Goal: Check status: Check status

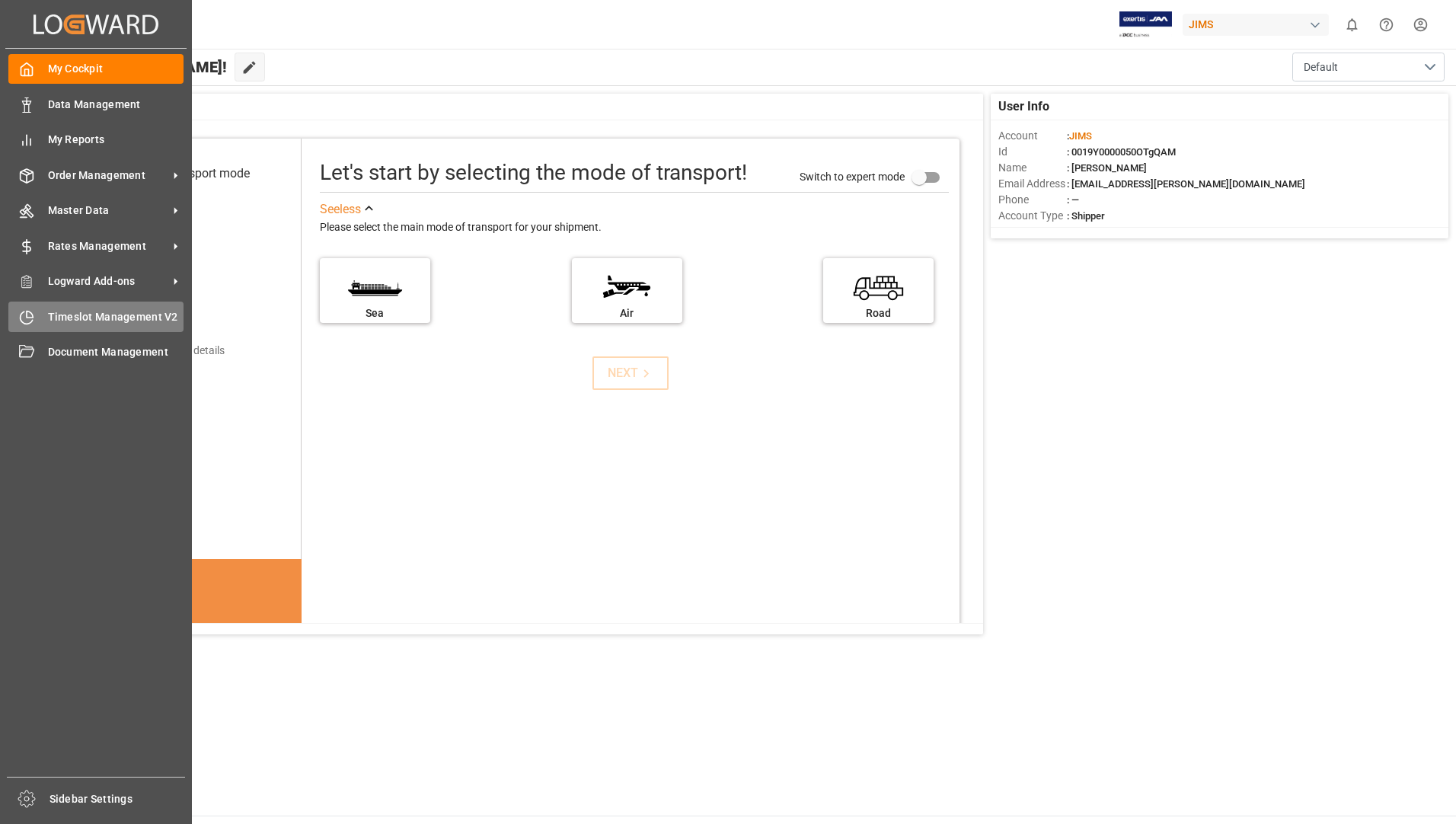
click at [95, 313] on span "Timeslot Management V2" at bounding box center [116, 317] width 136 height 16
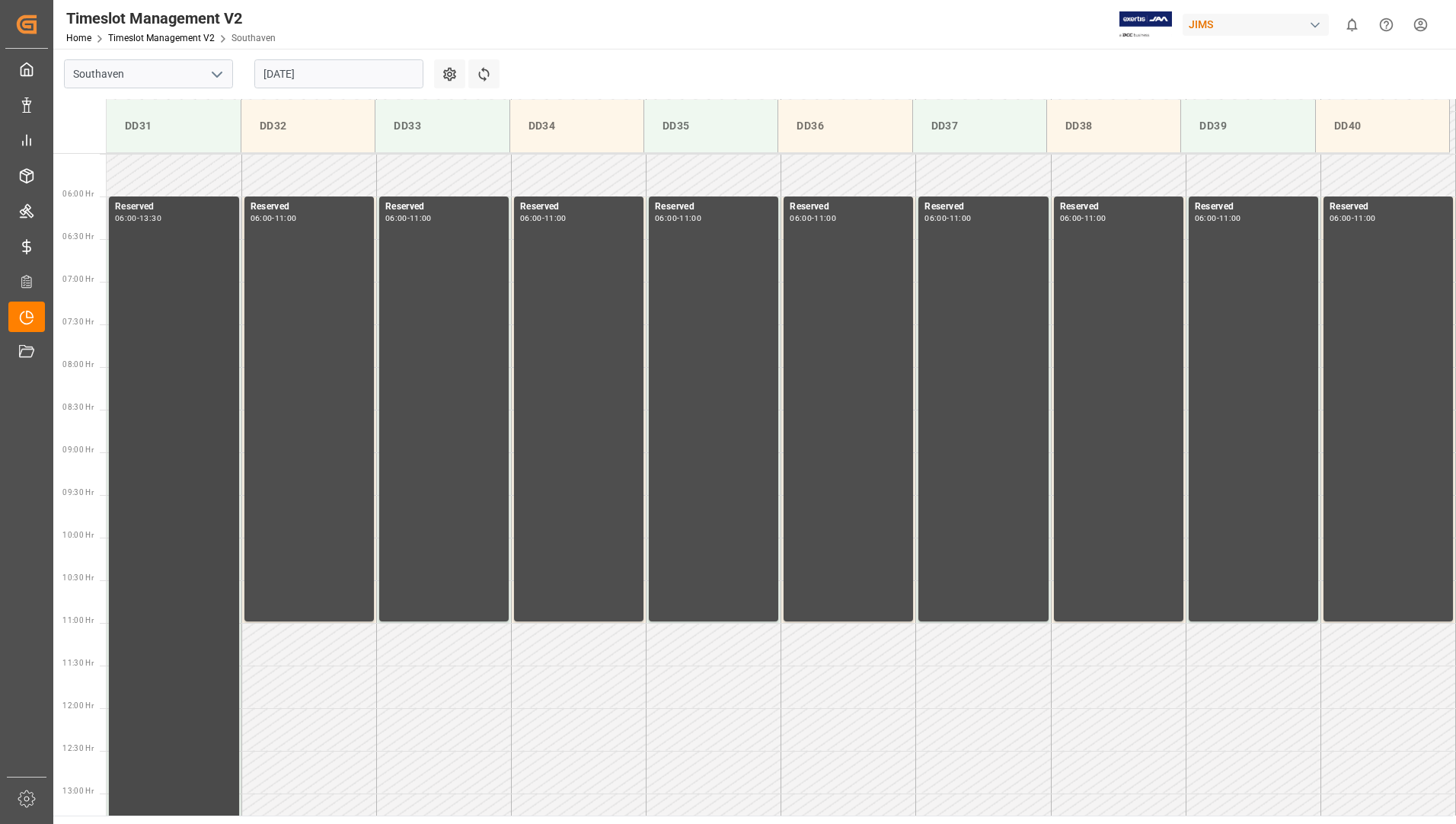
scroll to position [502, 0]
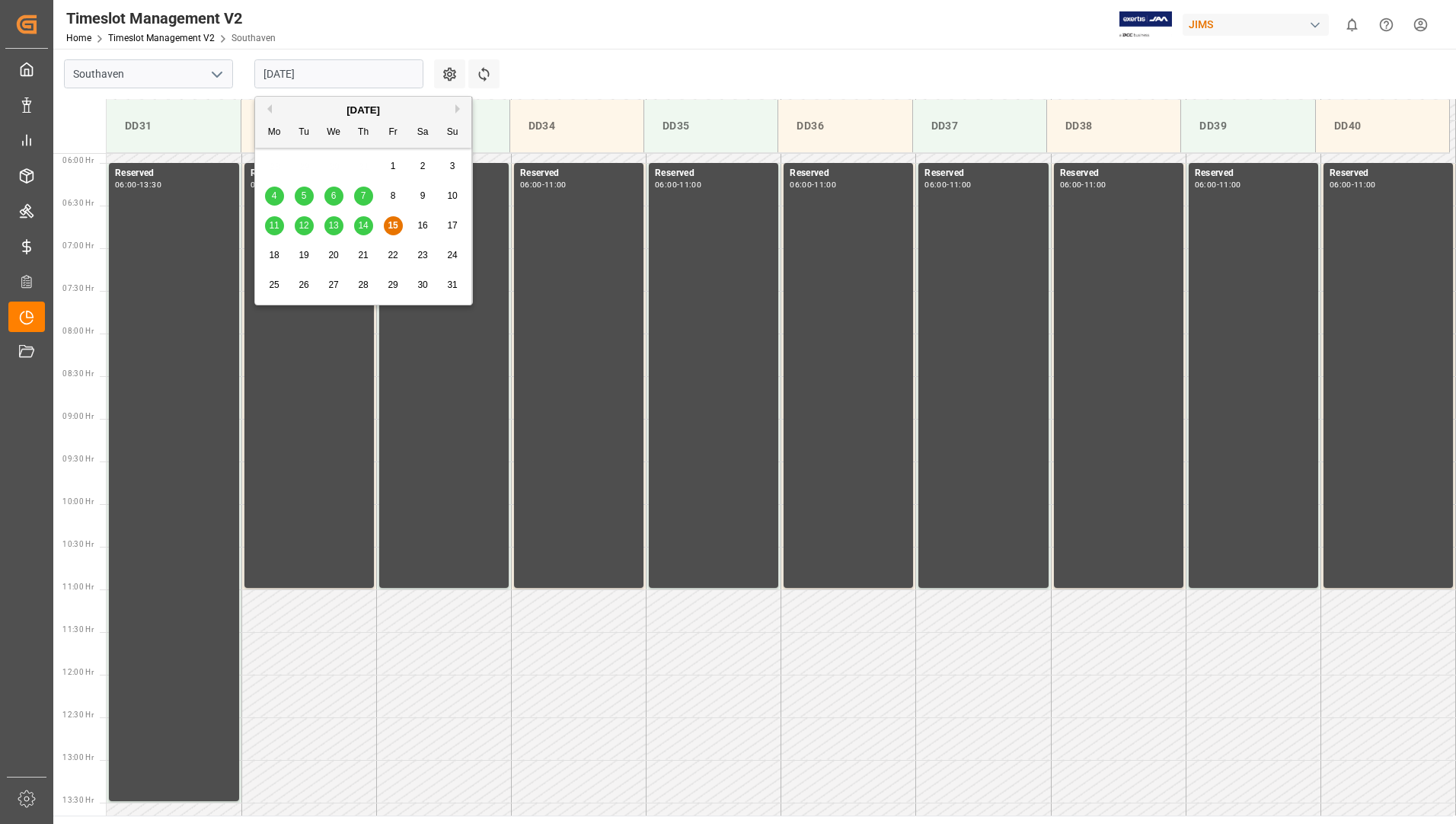
click at [289, 65] on input "[DATE]" at bounding box center [339, 74] width 169 height 29
click at [271, 253] on span "18" at bounding box center [274, 255] width 10 height 11
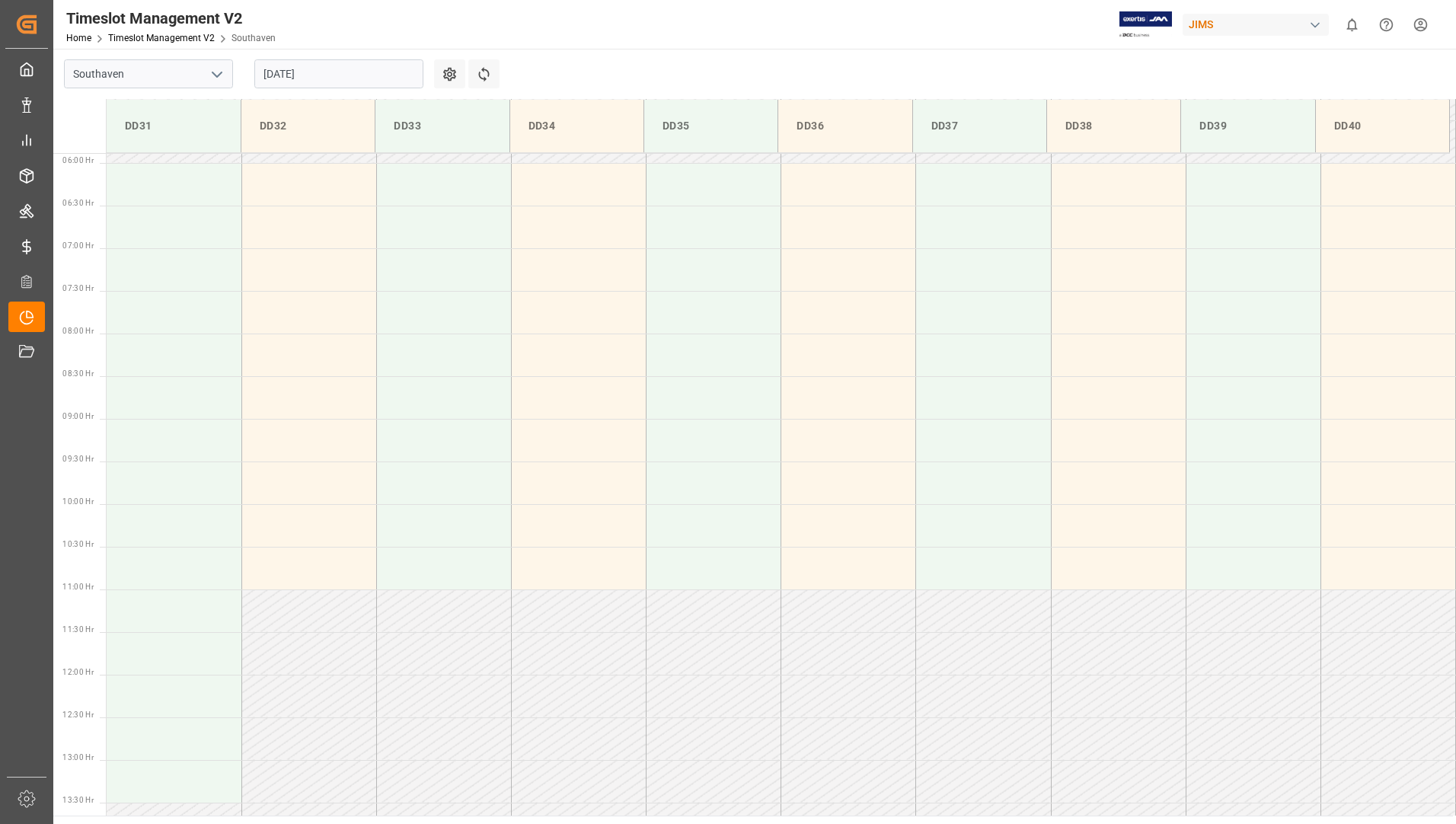
click at [363, 81] on input "[DATE]" at bounding box center [339, 74] width 169 height 29
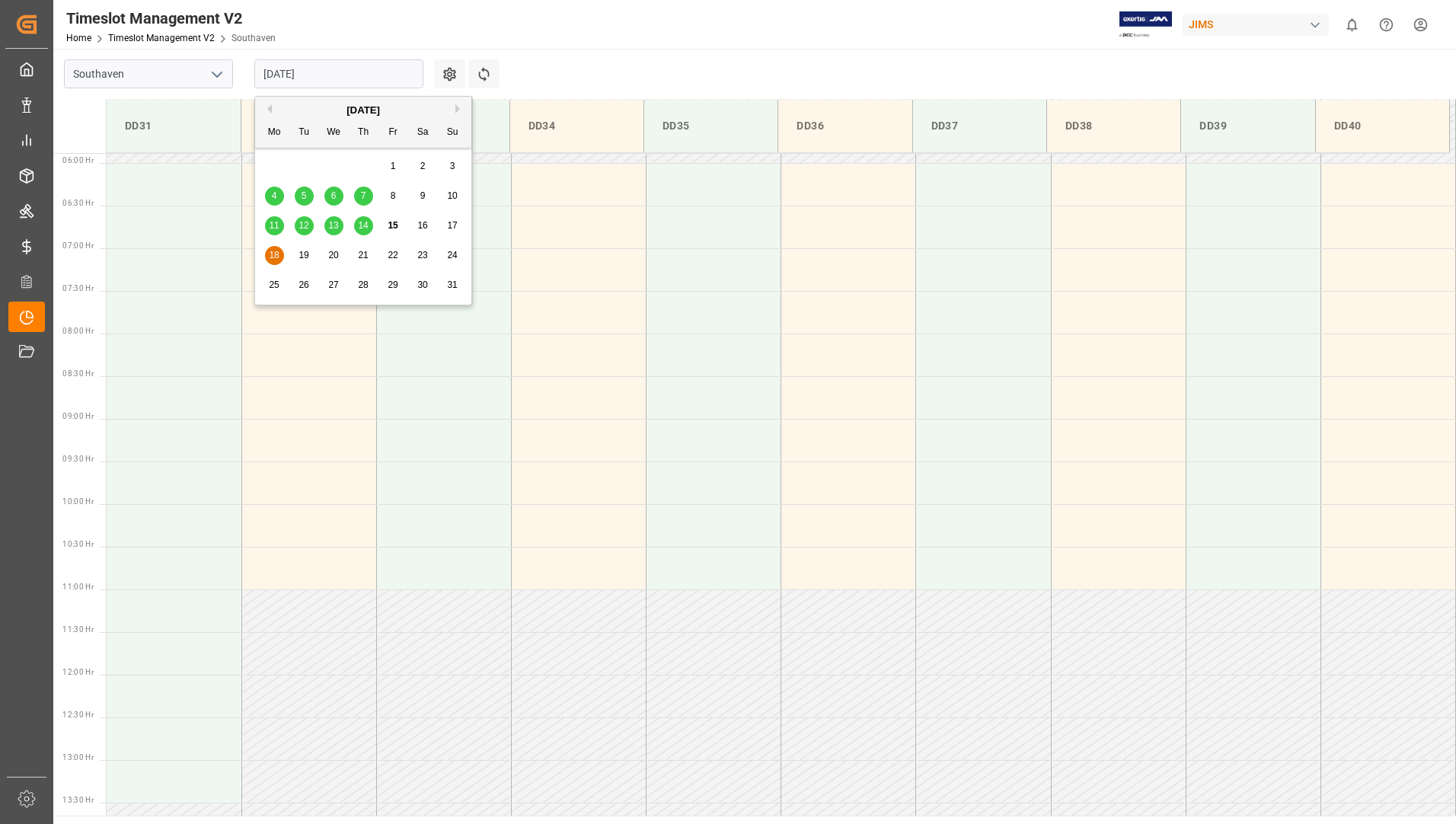
click at [364, 223] on span "14" at bounding box center [363, 225] width 10 height 11
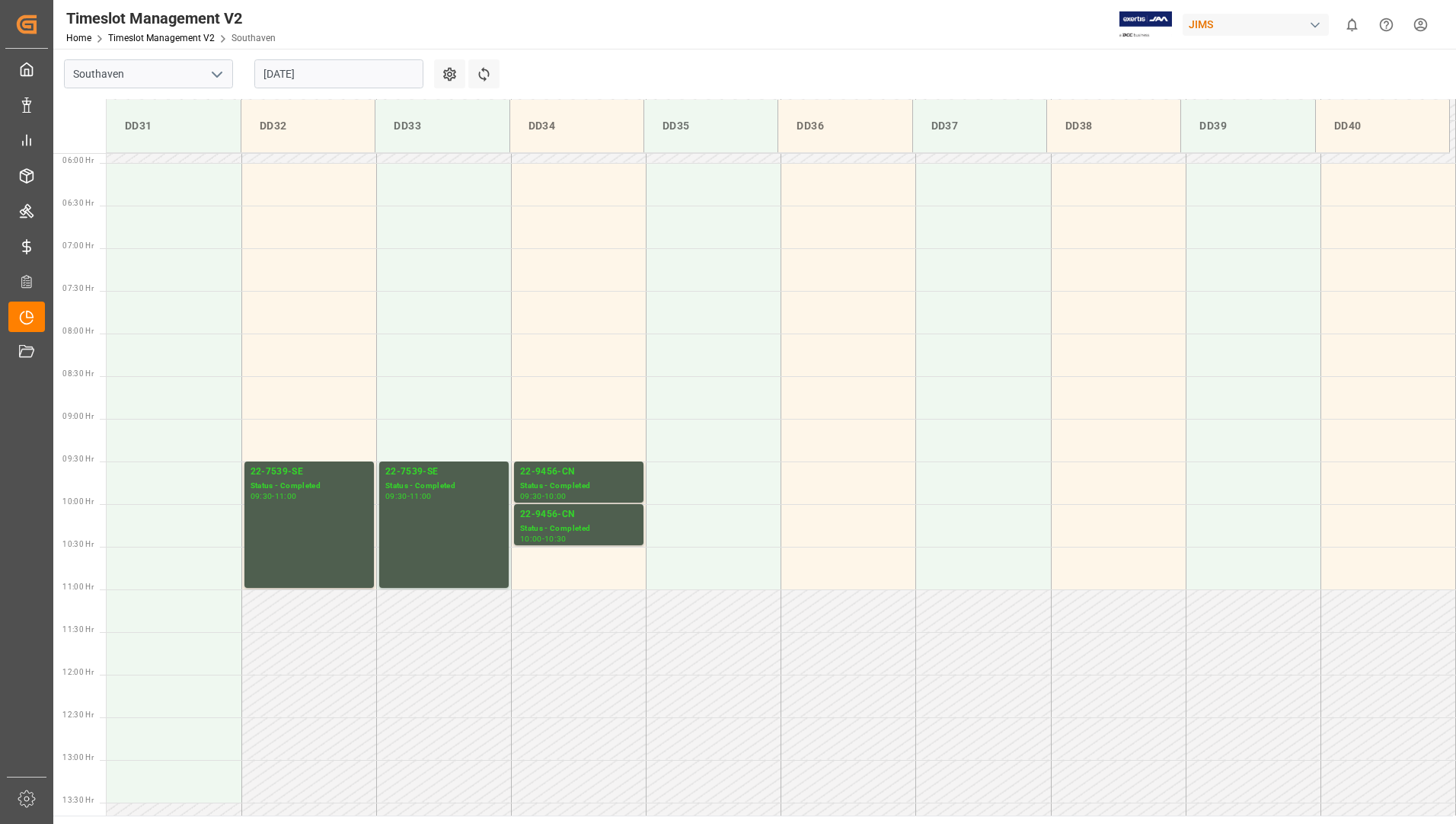
click at [362, 76] on input "[DATE]" at bounding box center [339, 74] width 169 height 29
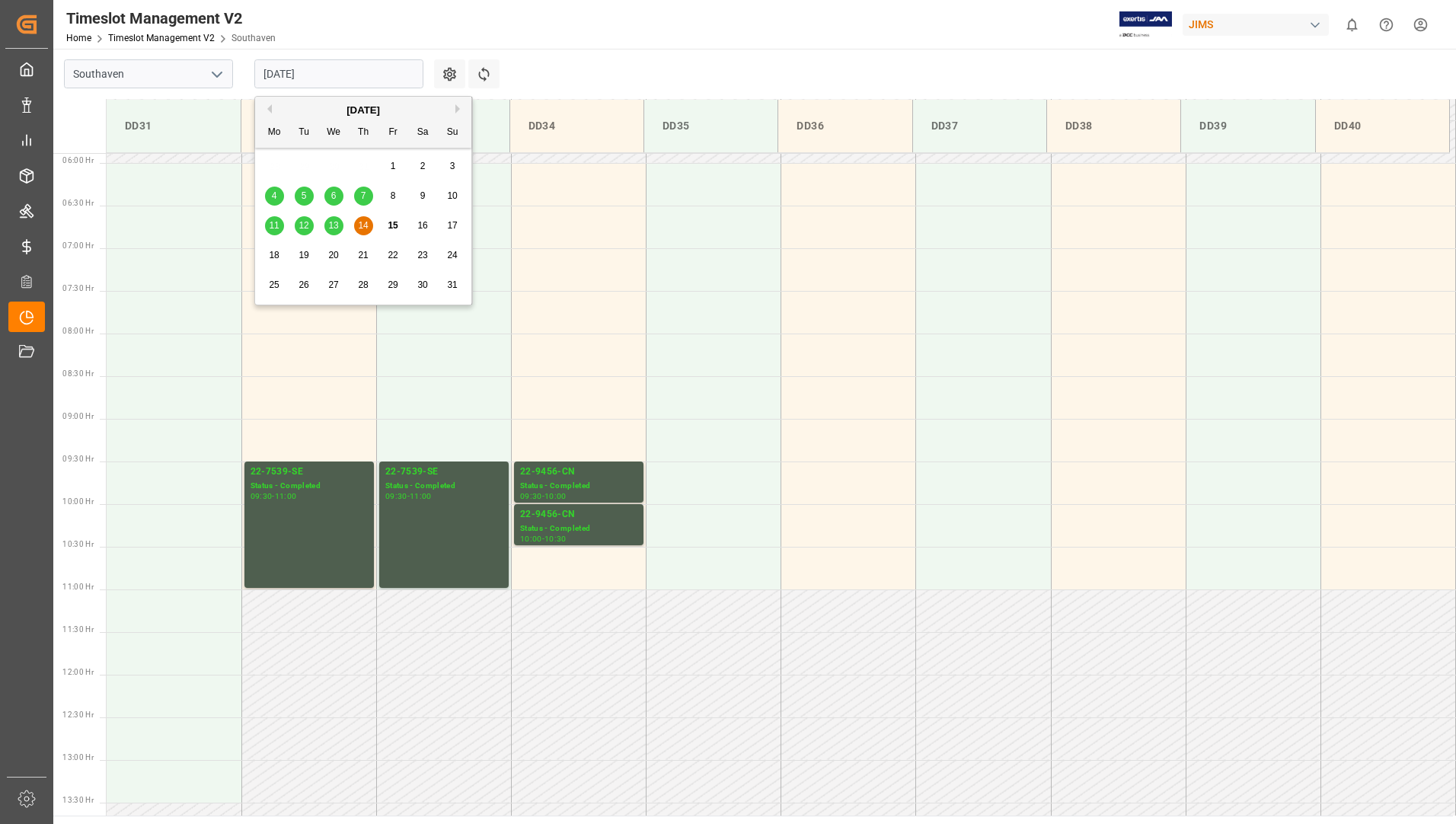
click at [370, 221] on div "14" at bounding box center [364, 226] width 19 height 18
click at [371, 66] on input "[DATE]" at bounding box center [339, 74] width 169 height 29
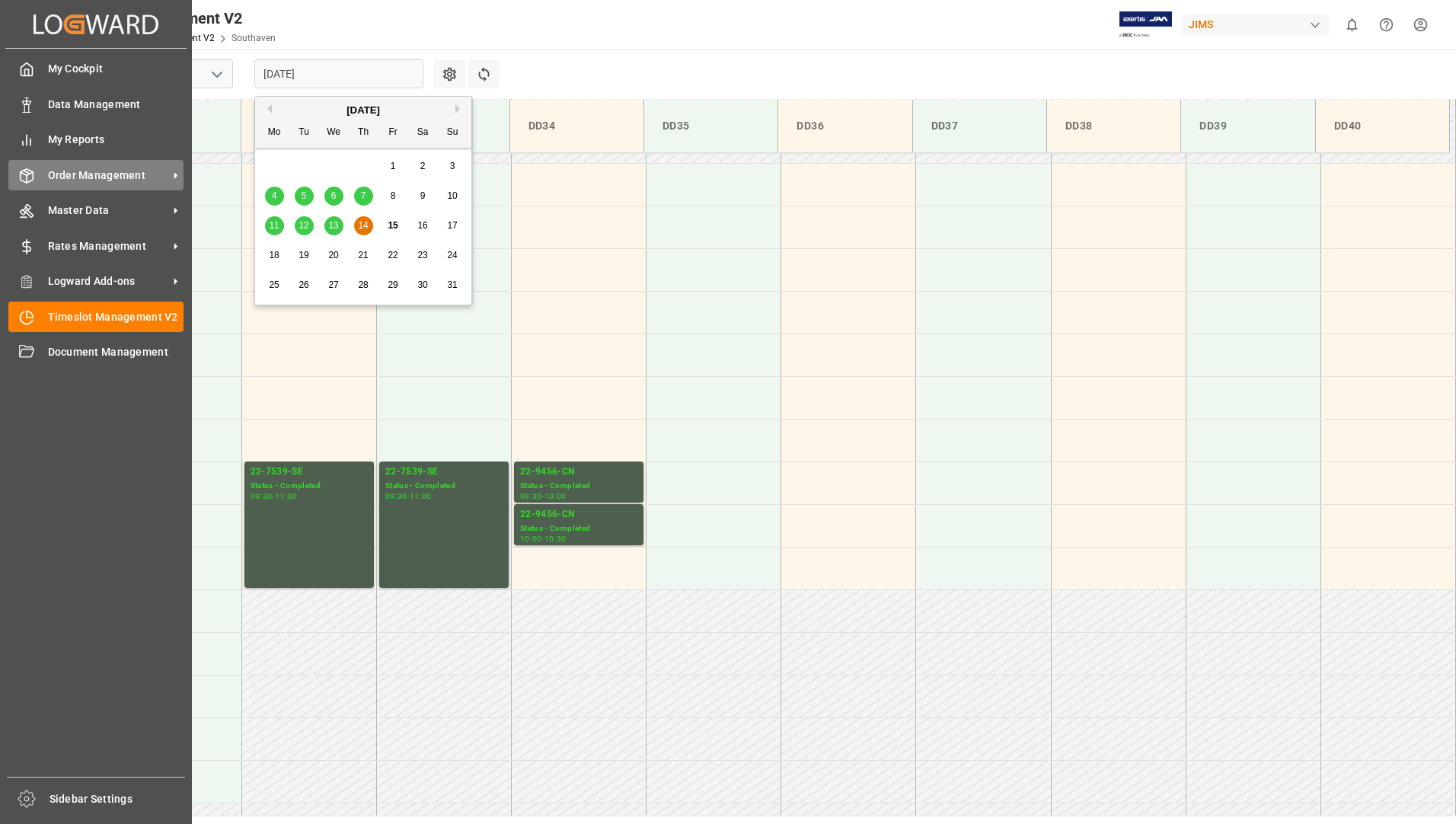
click at [88, 168] on span "Order Management" at bounding box center [108, 175] width 120 height 16
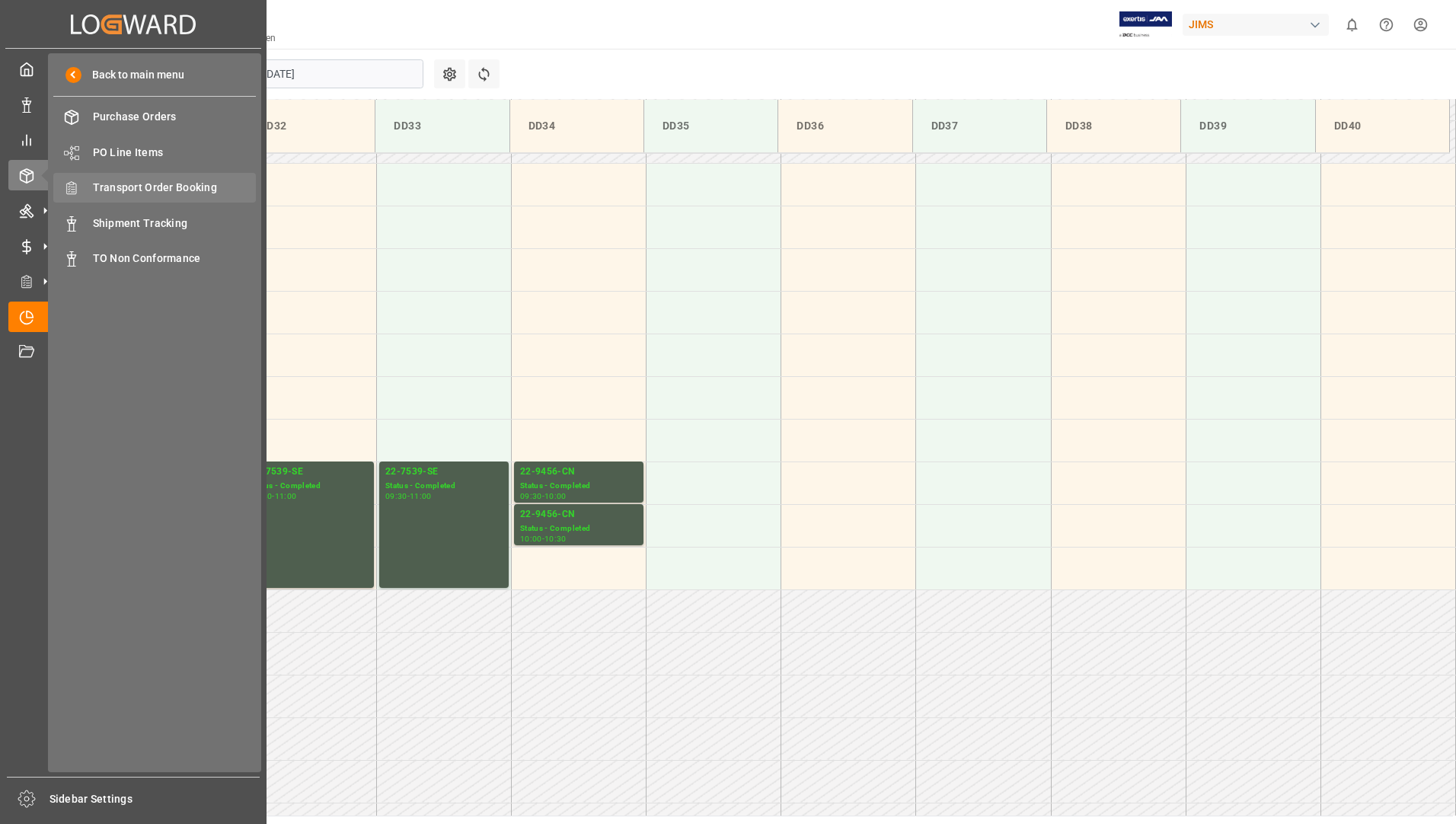
click at [191, 185] on span "Transport Order Booking" at bounding box center [174, 188] width 164 height 16
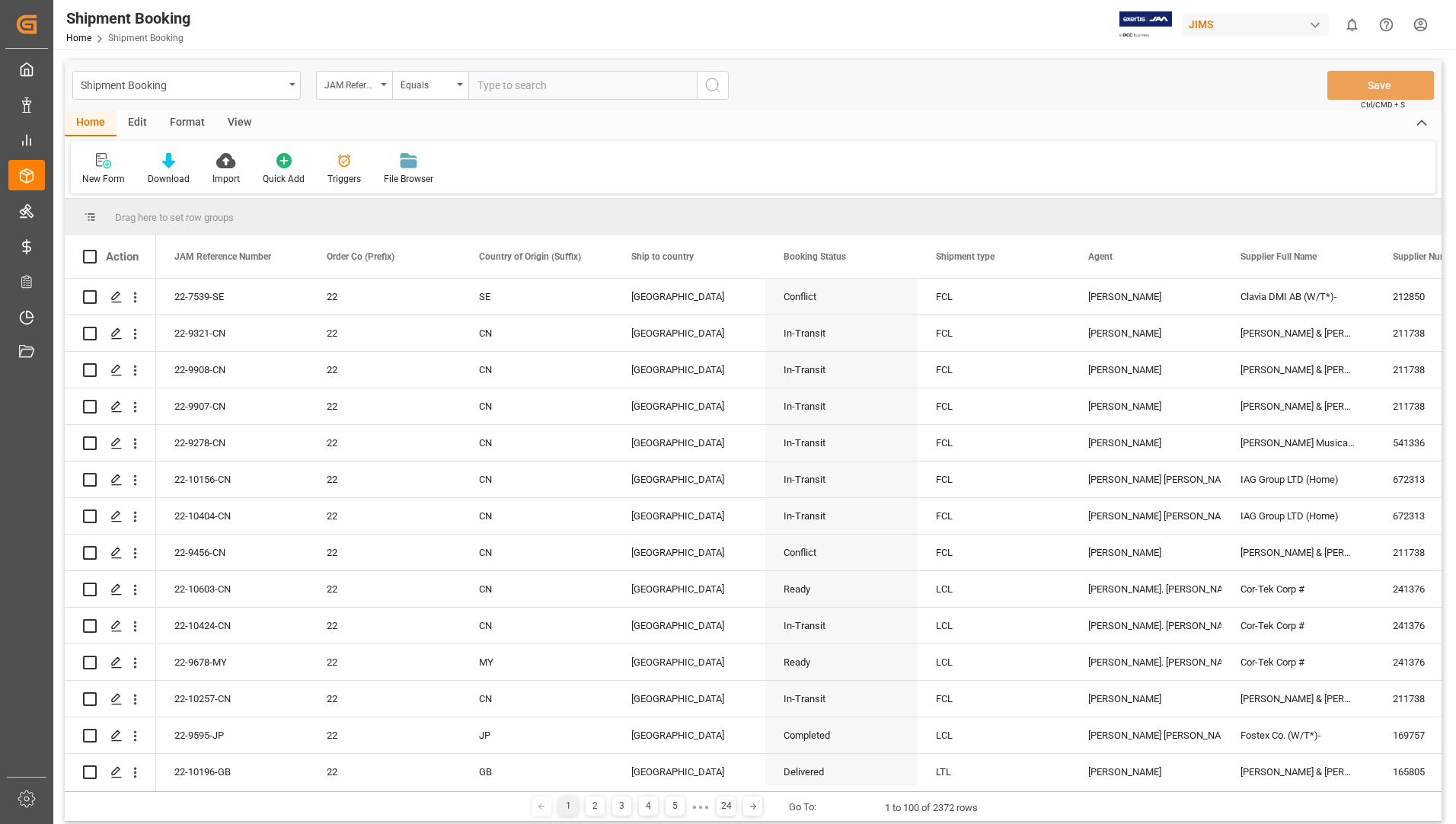
click at [560, 78] on input "text" at bounding box center [583, 85] width 228 height 29
type input "22-9221-ID"
click at [723, 84] on button "search button" at bounding box center [713, 85] width 32 height 29
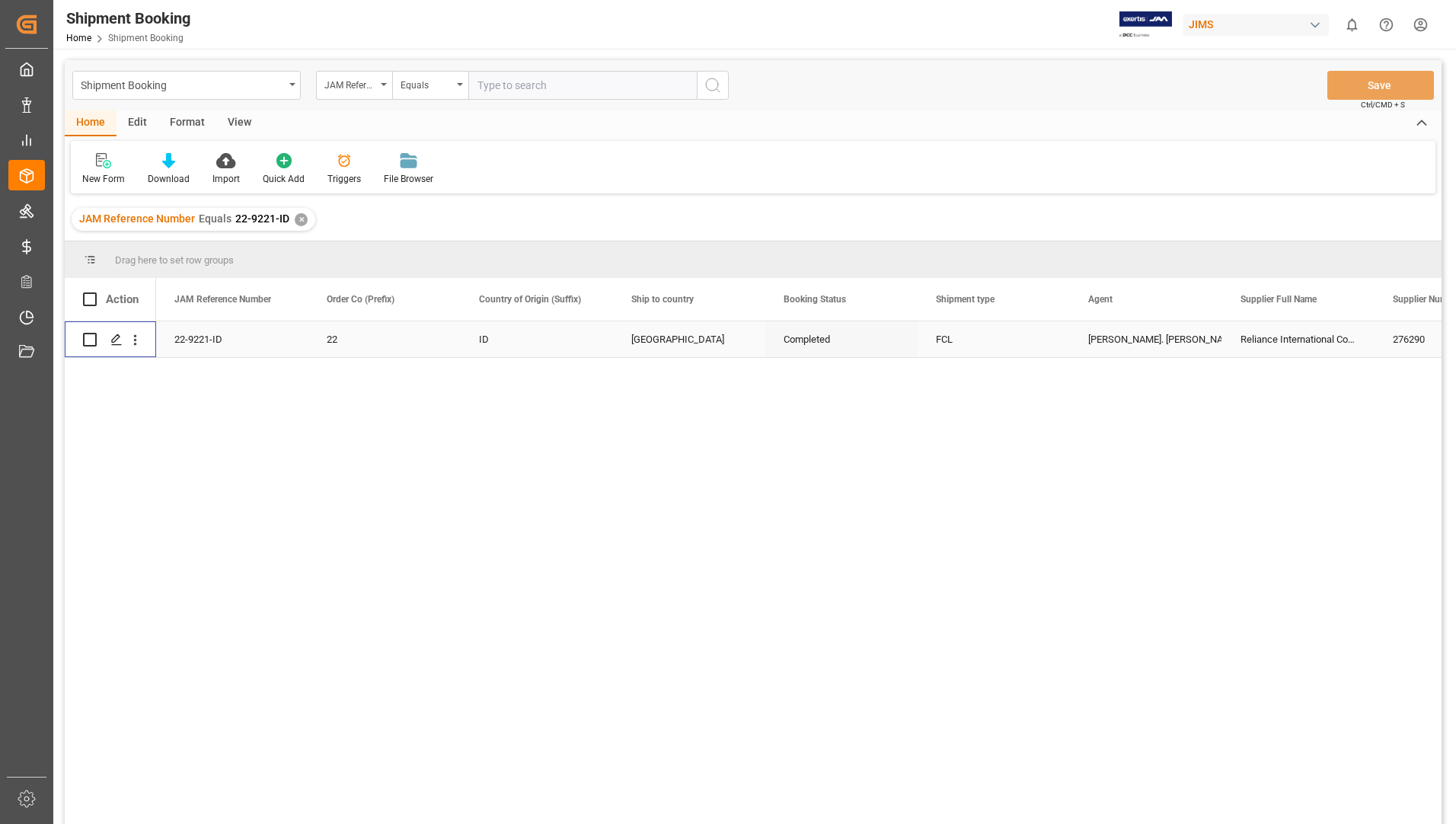
click at [91, 339] on input "Press Space to toggle row selection (unchecked)" at bounding box center [90, 340] width 14 height 14
checkbox input "true"
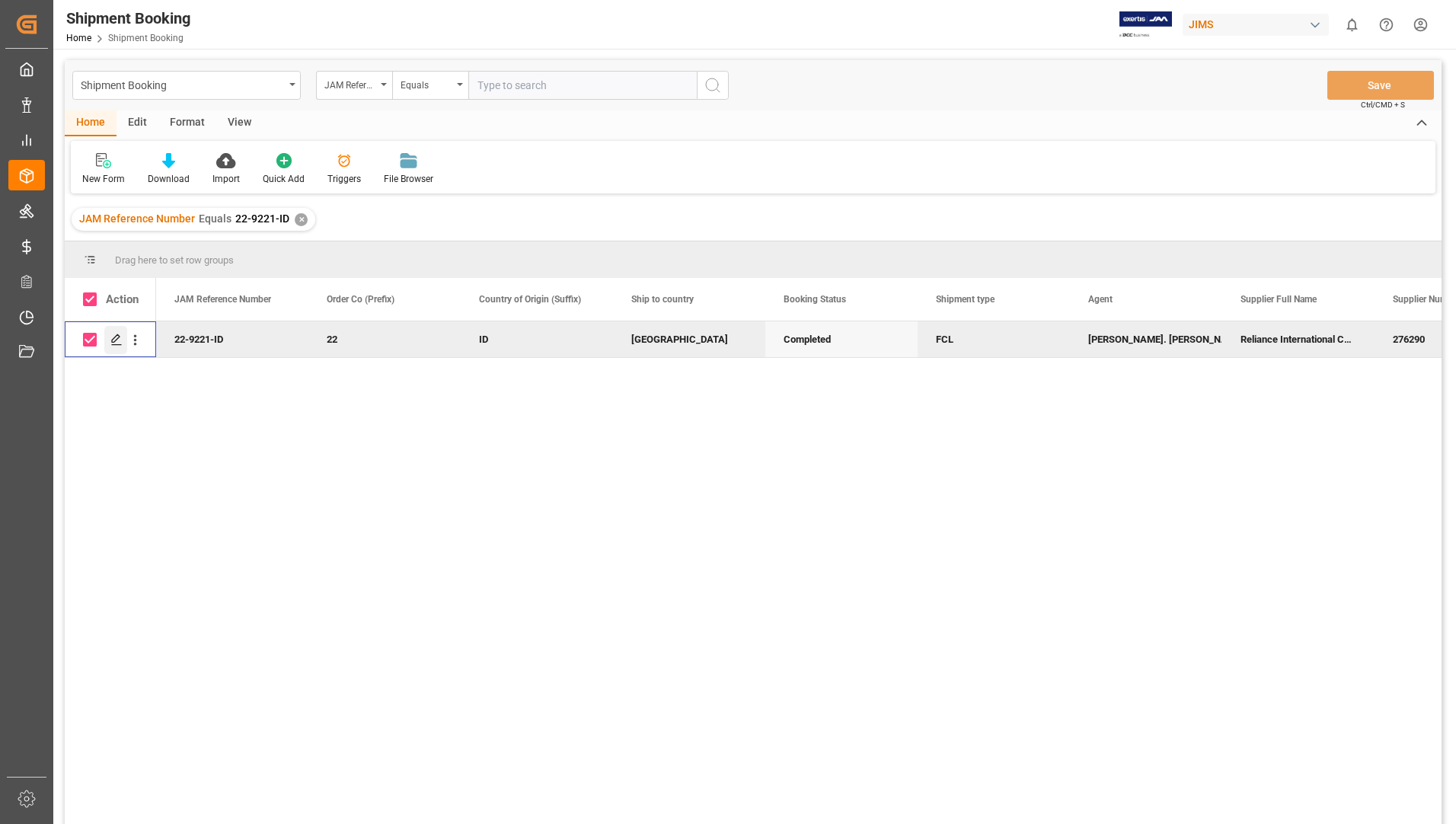
click at [111, 332] on div "Press SPACE to deselect this row." at bounding box center [116, 340] width 23 height 28
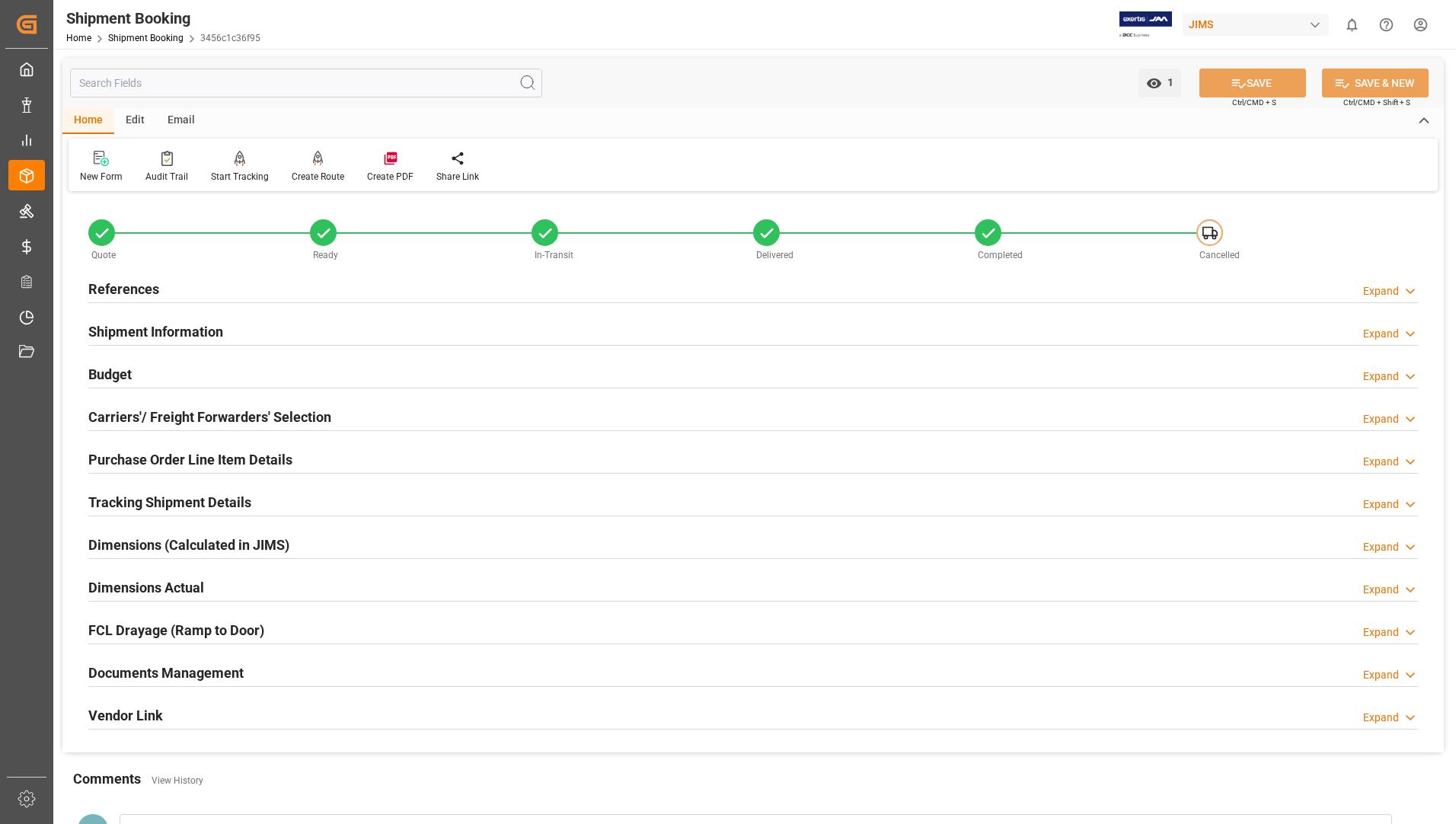
click at [137, 663] on h2 "Documents Management" at bounding box center [166, 672] width 155 height 20
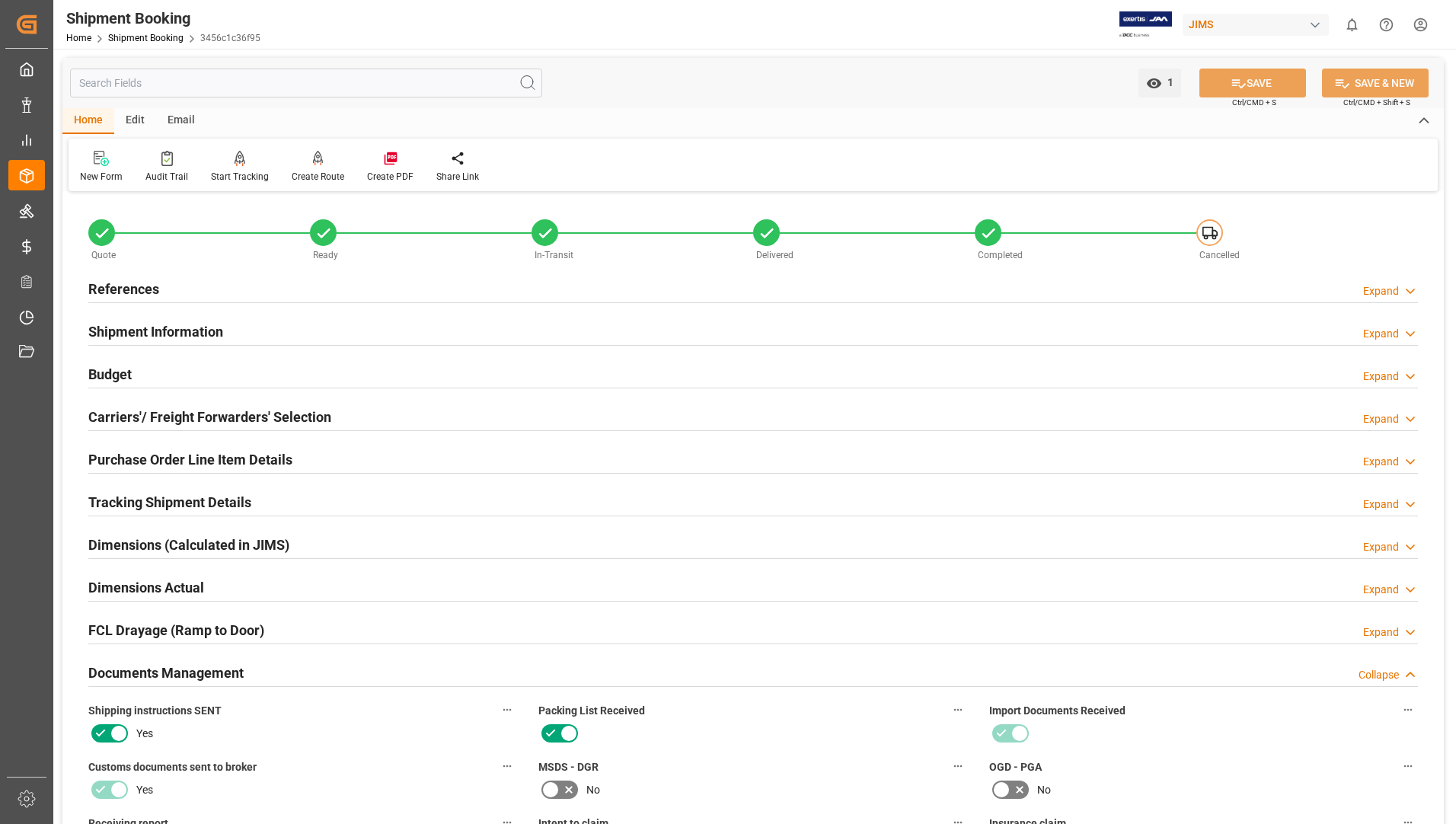
click at [198, 451] on h2 "Purchase Order Line Item Details" at bounding box center [190, 459] width 204 height 20
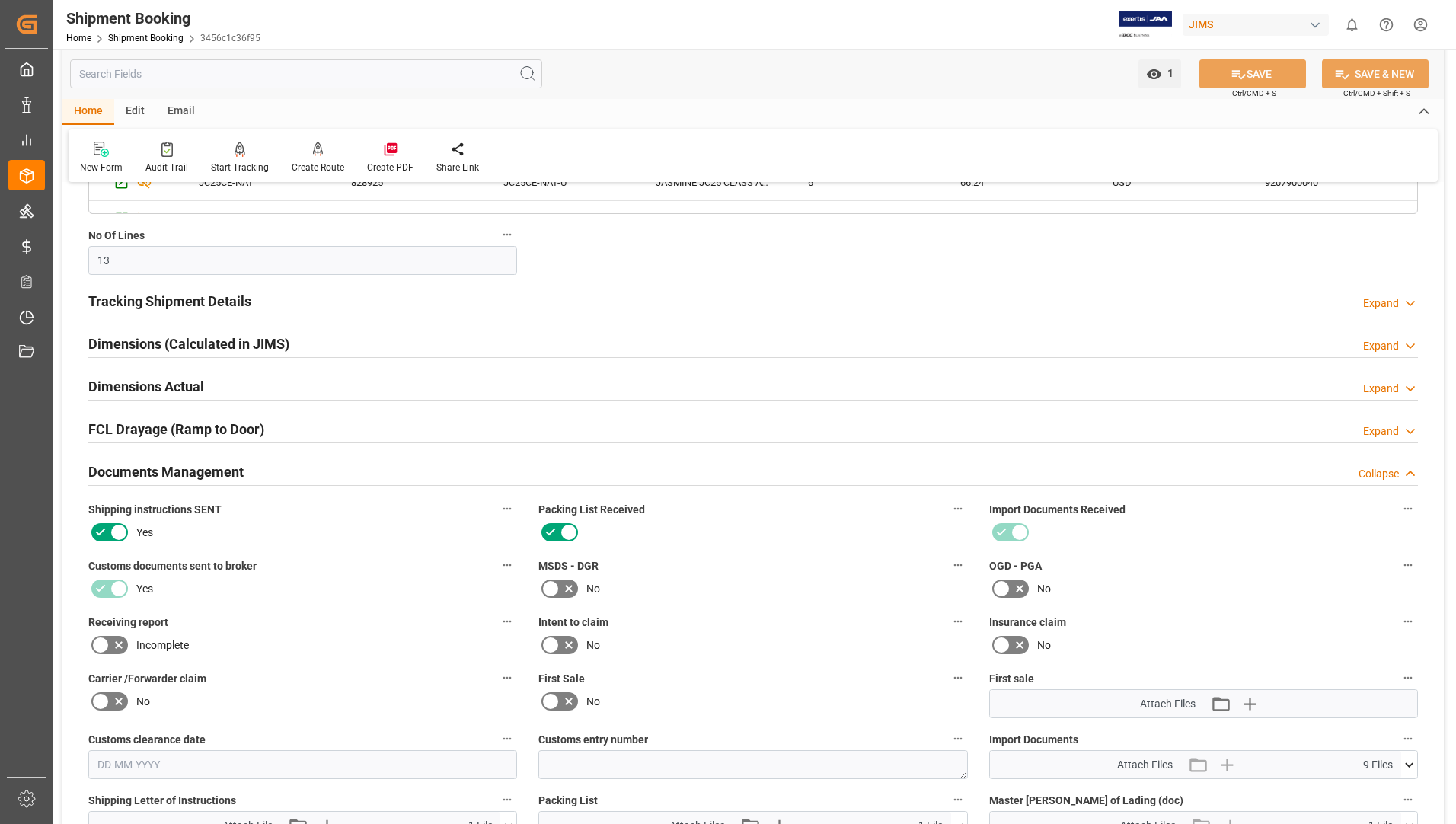
scroll to position [762, 0]
click at [198, 463] on h2 "Documents Management" at bounding box center [166, 471] width 155 height 20
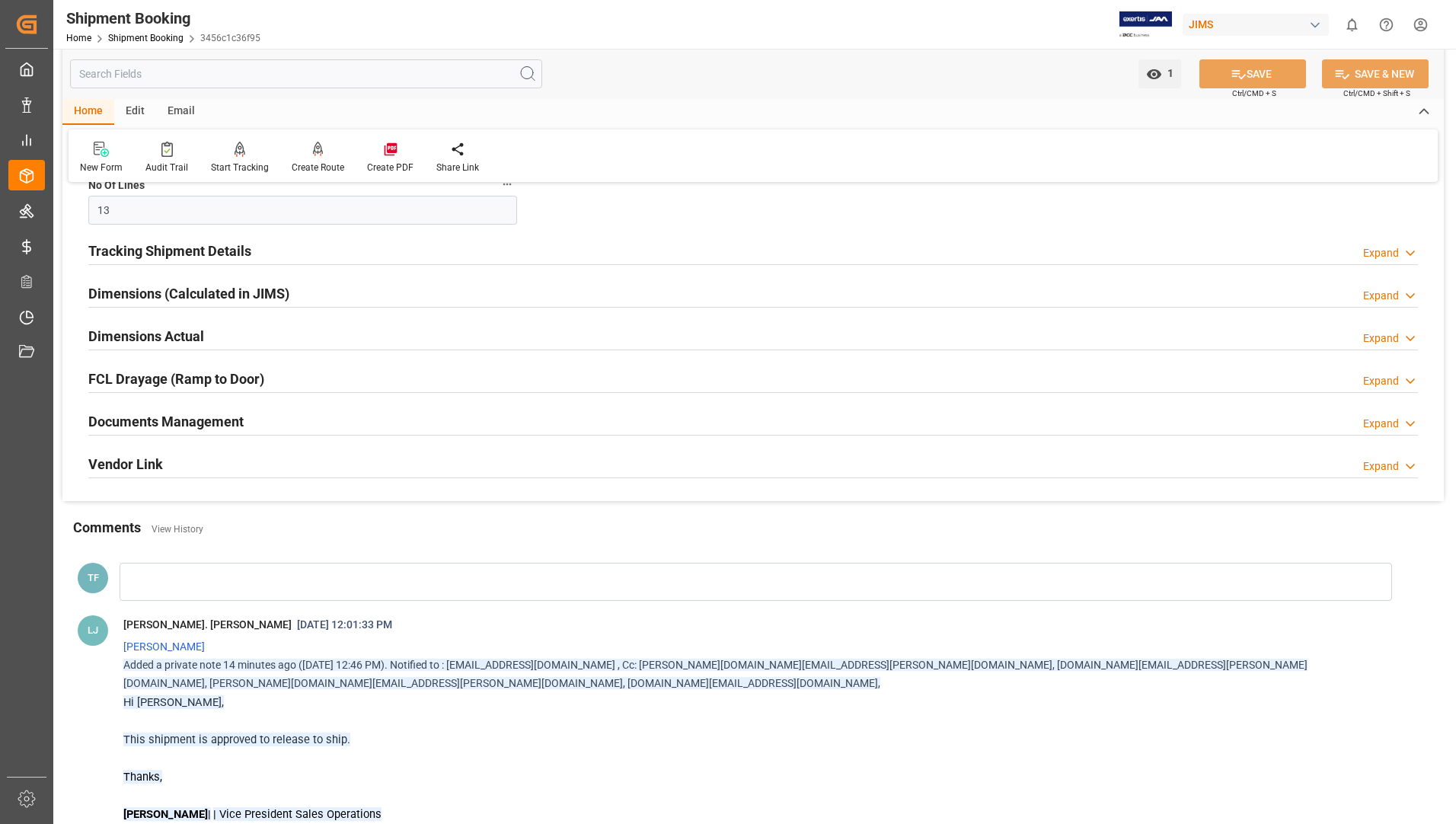
scroll to position [838, 0]
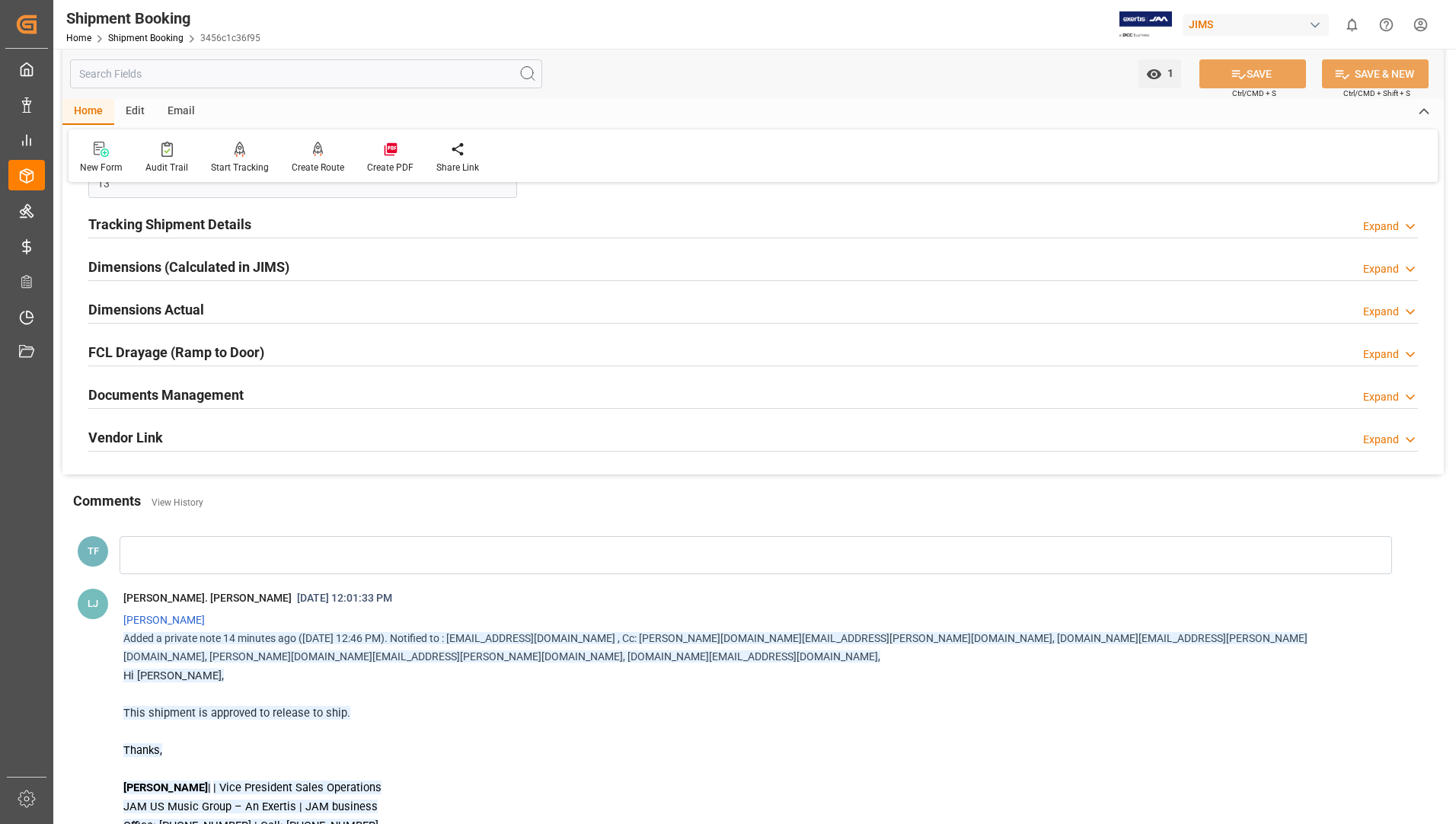
drag, startPoint x: 219, startPoint y: 390, endPoint x: 228, endPoint y: 391, distance: 9.1
click at [218, 391] on h2 "Documents Management" at bounding box center [166, 394] width 155 height 20
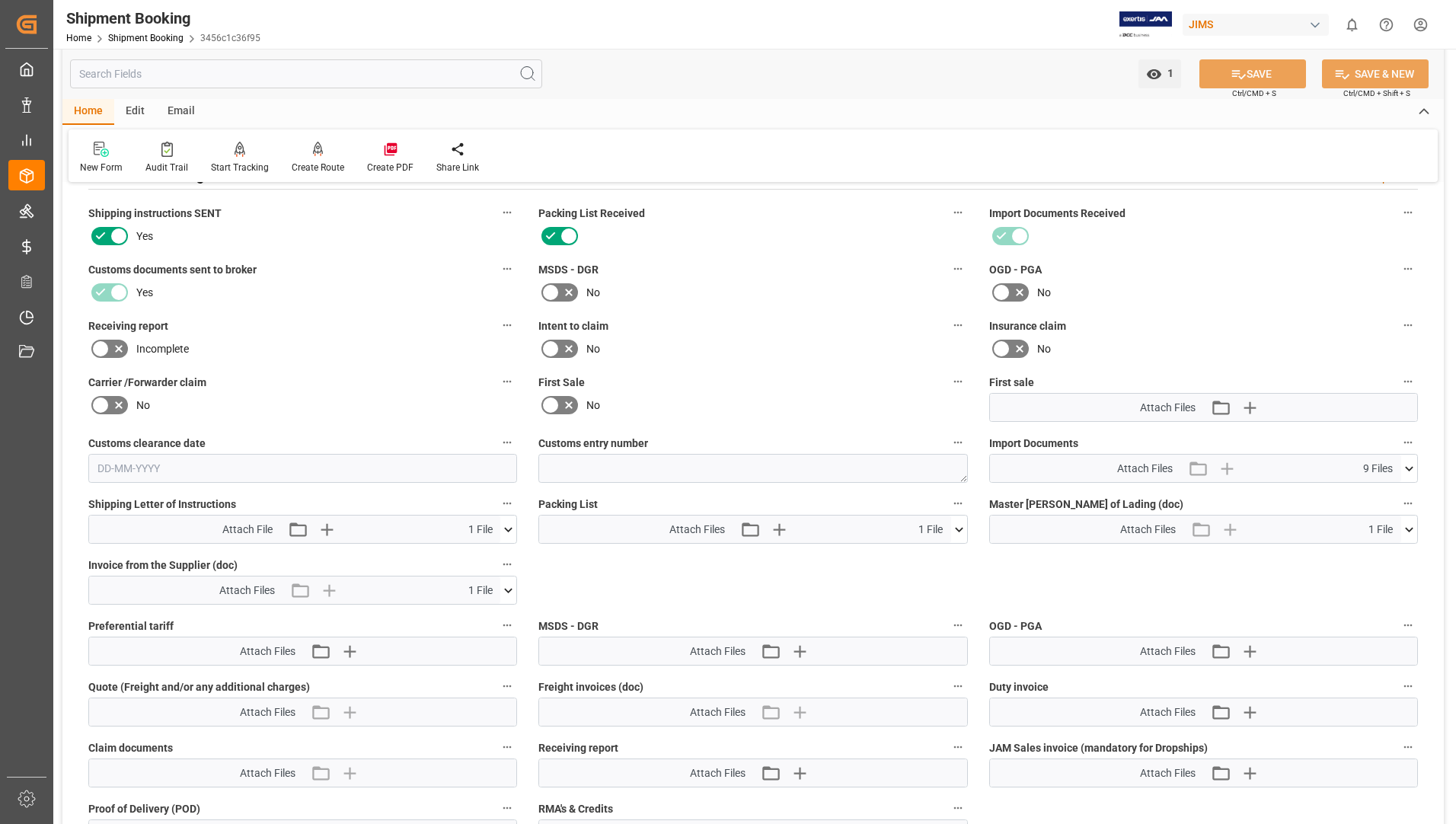
scroll to position [1066, 0]
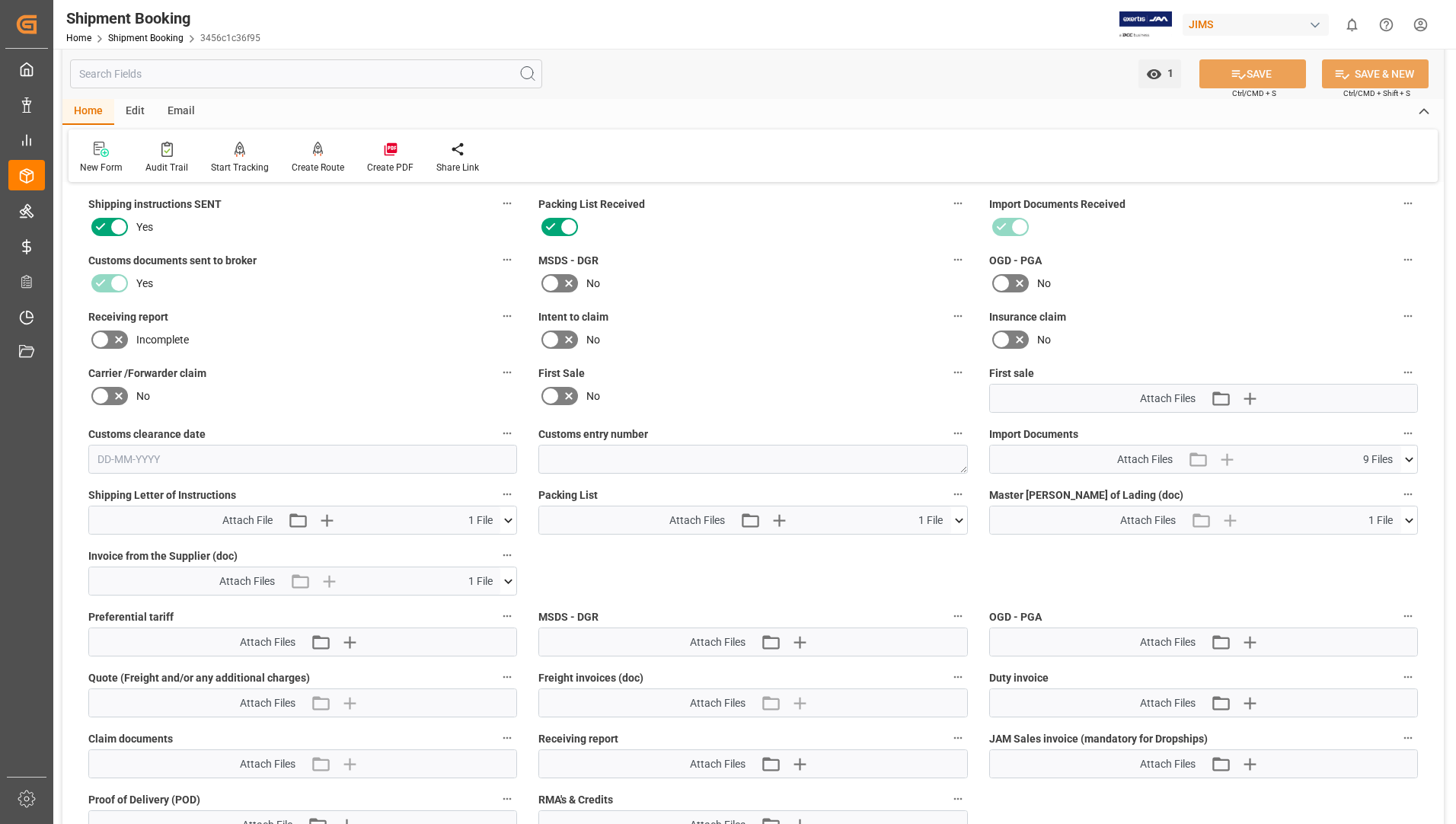
click at [957, 517] on icon at bounding box center [959, 520] width 16 height 16
click at [926, 547] on icon at bounding box center [919, 549] width 16 height 16
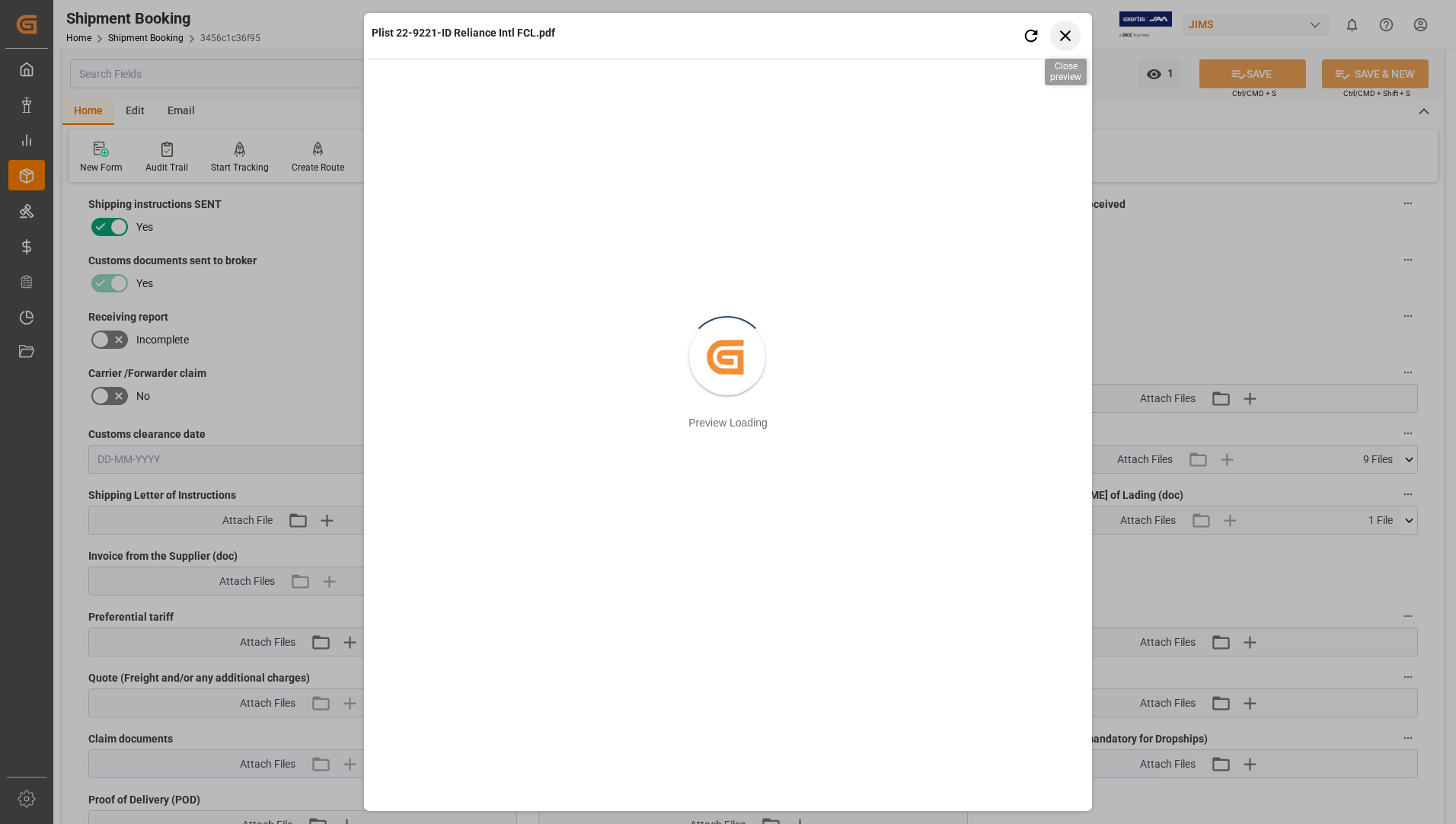
click at [1069, 33] on icon "button" at bounding box center [1065, 35] width 11 height 11
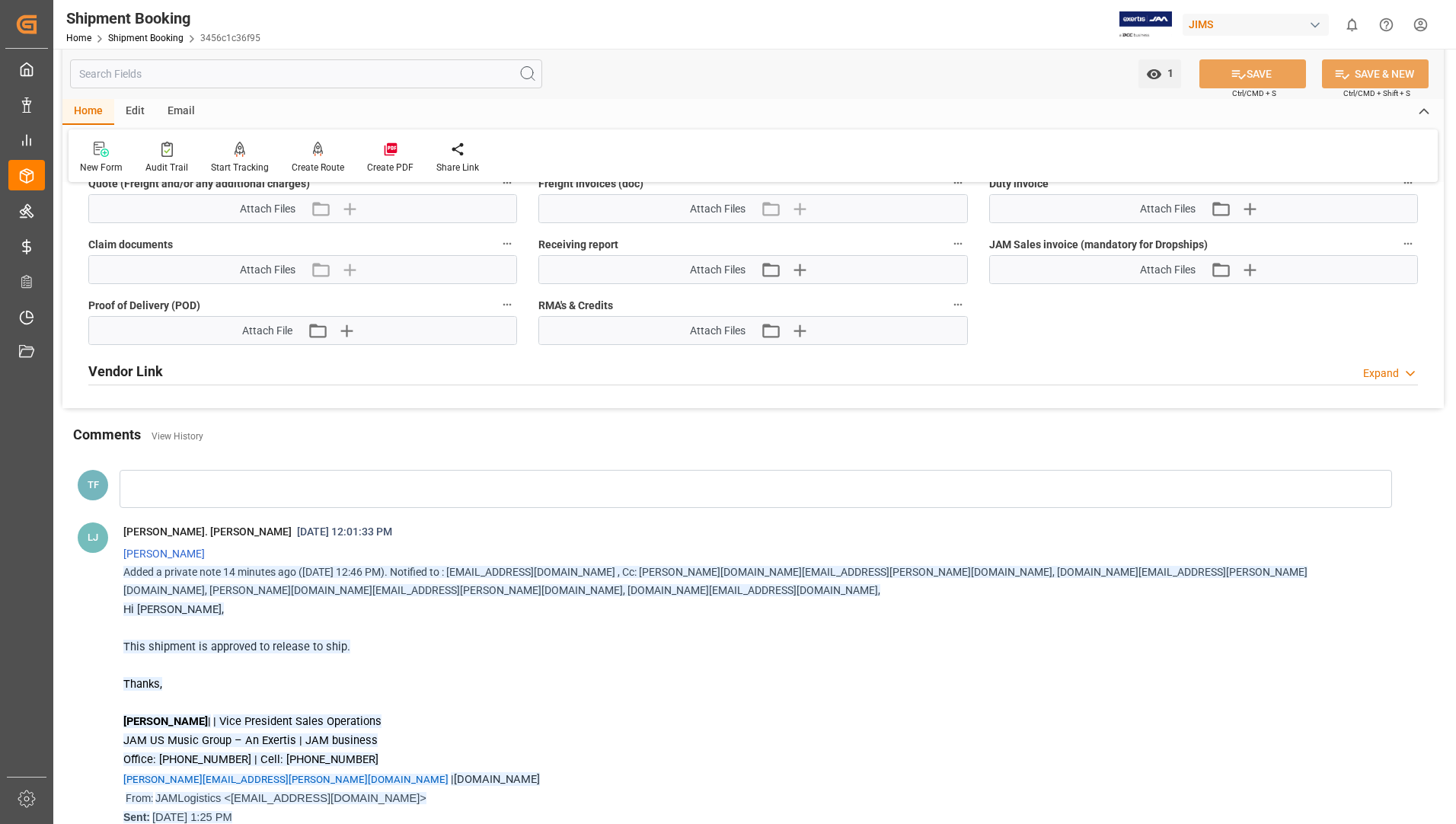
scroll to position [1600, 0]
